Goal: Task Accomplishment & Management: Use online tool/utility

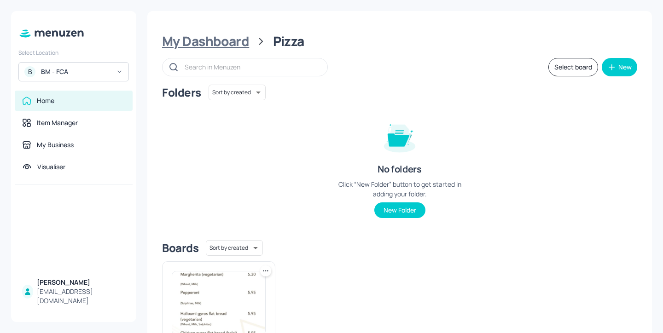
click at [215, 40] on div "My Dashboard" at bounding box center [205, 41] width 87 height 17
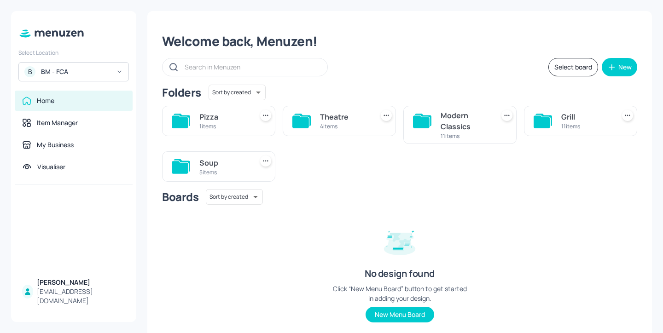
click at [224, 166] on div "Soup" at bounding box center [224, 162] width 50 height 11
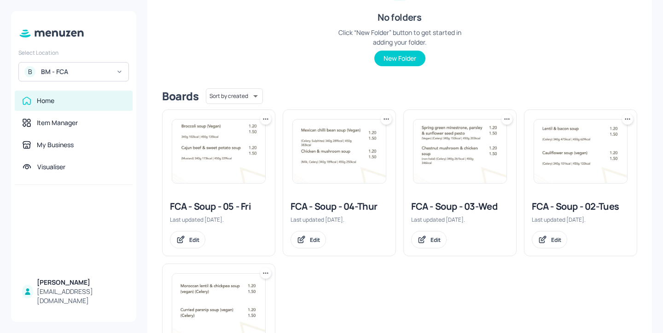
scroll to position [251, 0]
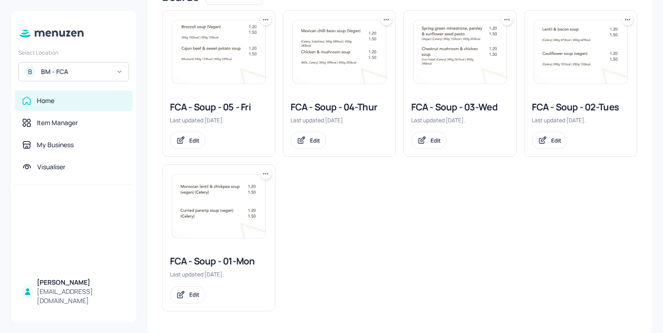
click at [228, 104] on div "FCA - Soup - 05 - Fri" at bounding box center [219, 107] width 98 height 13
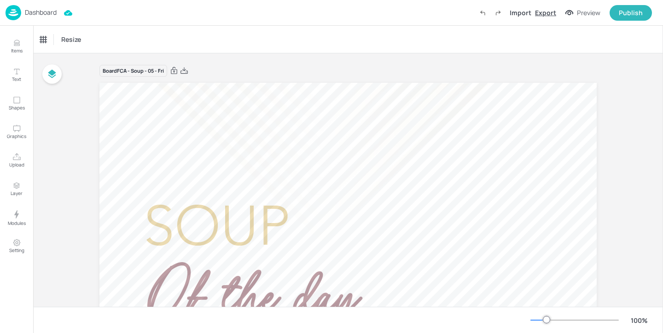
click at [551, 9] on div "Export" at bounding box center [545, 13] width 21 height 10
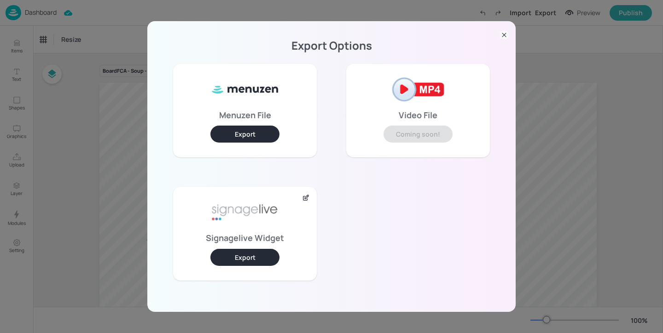
click at [264, 253] on button "Export" at bounding box center [244, 257] width 69 height 17
